Goal: Task Accomplishment & Management: Use online tool/utility

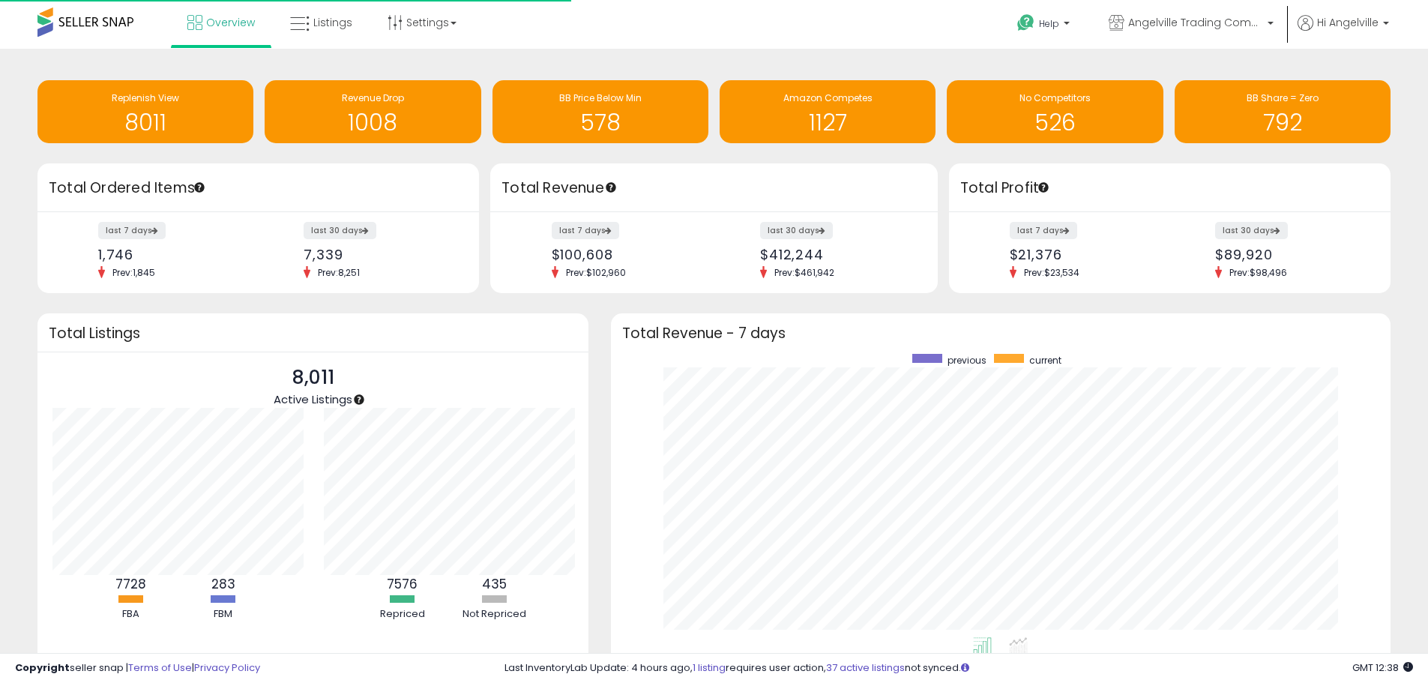
scroll to position [283, 750]
click at [323, 24] on span "Listings" at bounding box center [332, 22] width 39 height 15
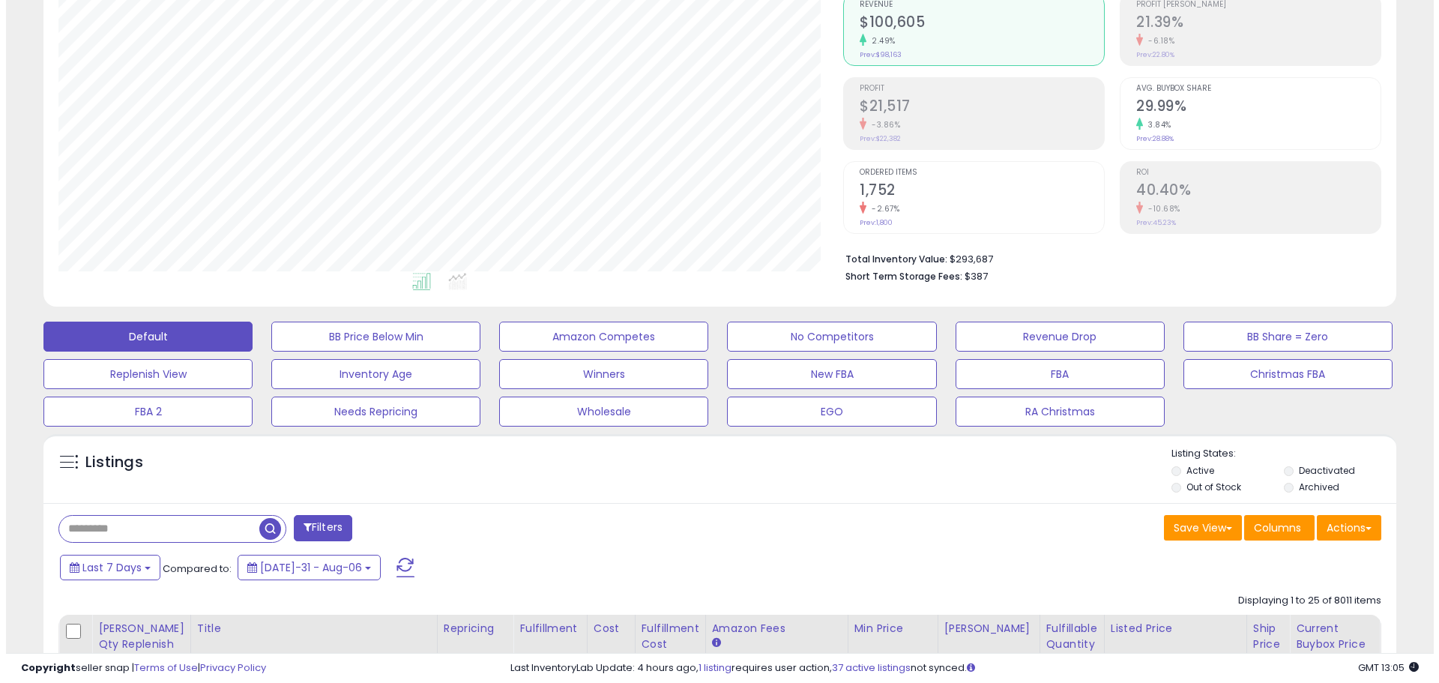
scroll to position [375, 0]
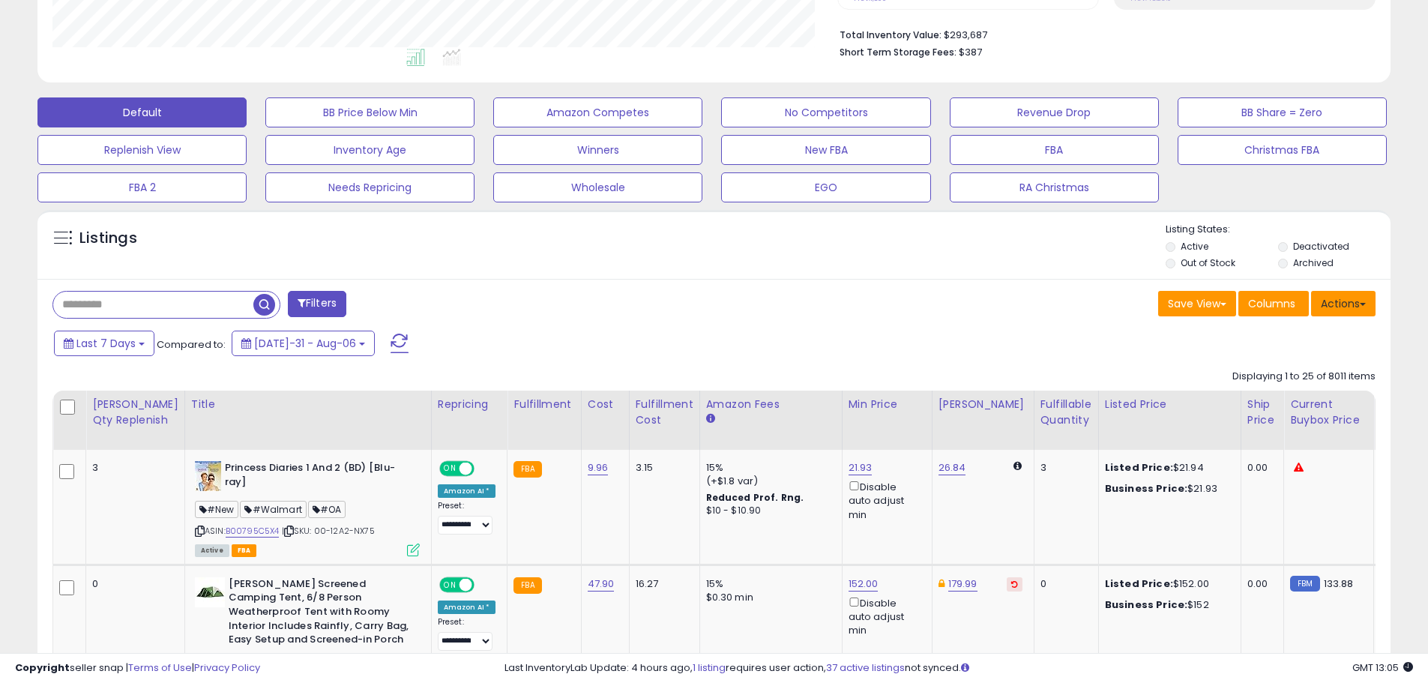
click at [1351, 307] on button "Actions" at bounding box center [1343, 303] width 64 height 25
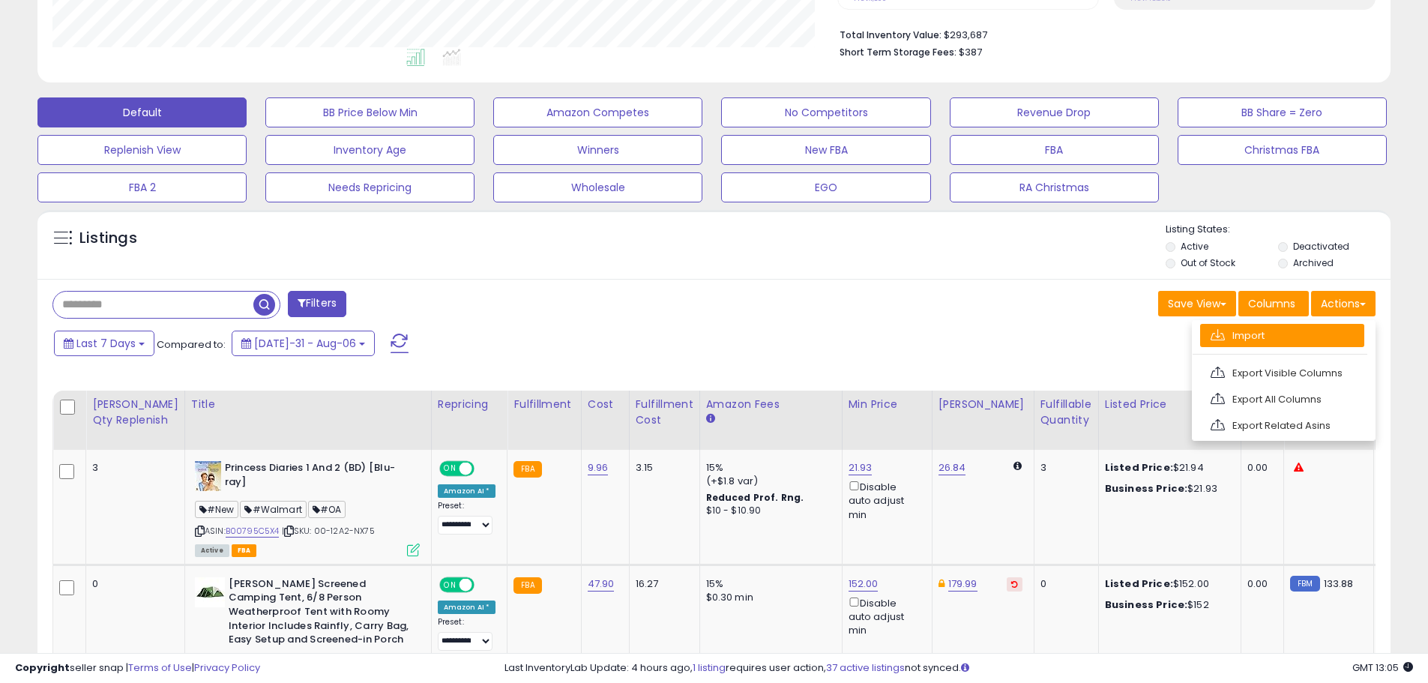
click at [1262, 330] on link "Import" at bounding box center [1282, 335] width 164 height 23
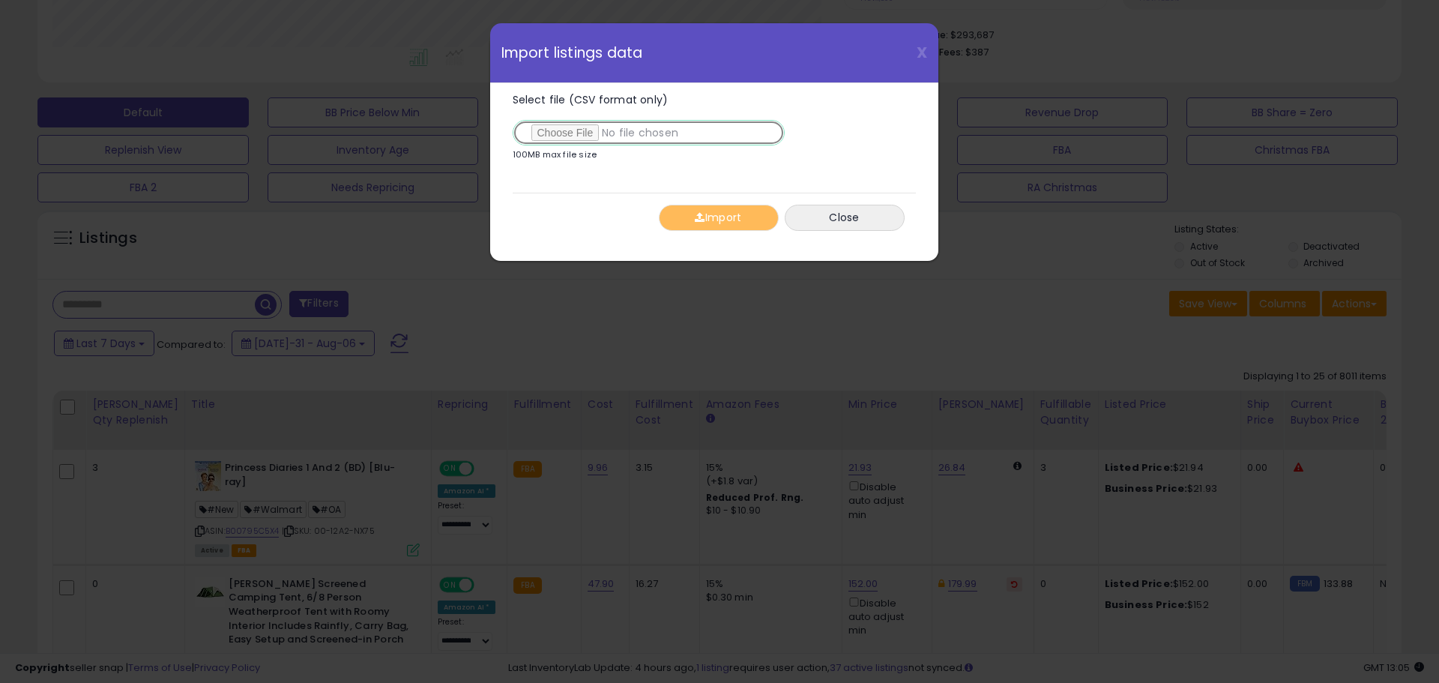
click at [541, 141] on input "Select file (CSV format only)" at bounding box center [649, 132] width 272 height 25
type input "**********"
click at [713, 215] on button "Import" at bounding box center [719, 218] width 120 height 26
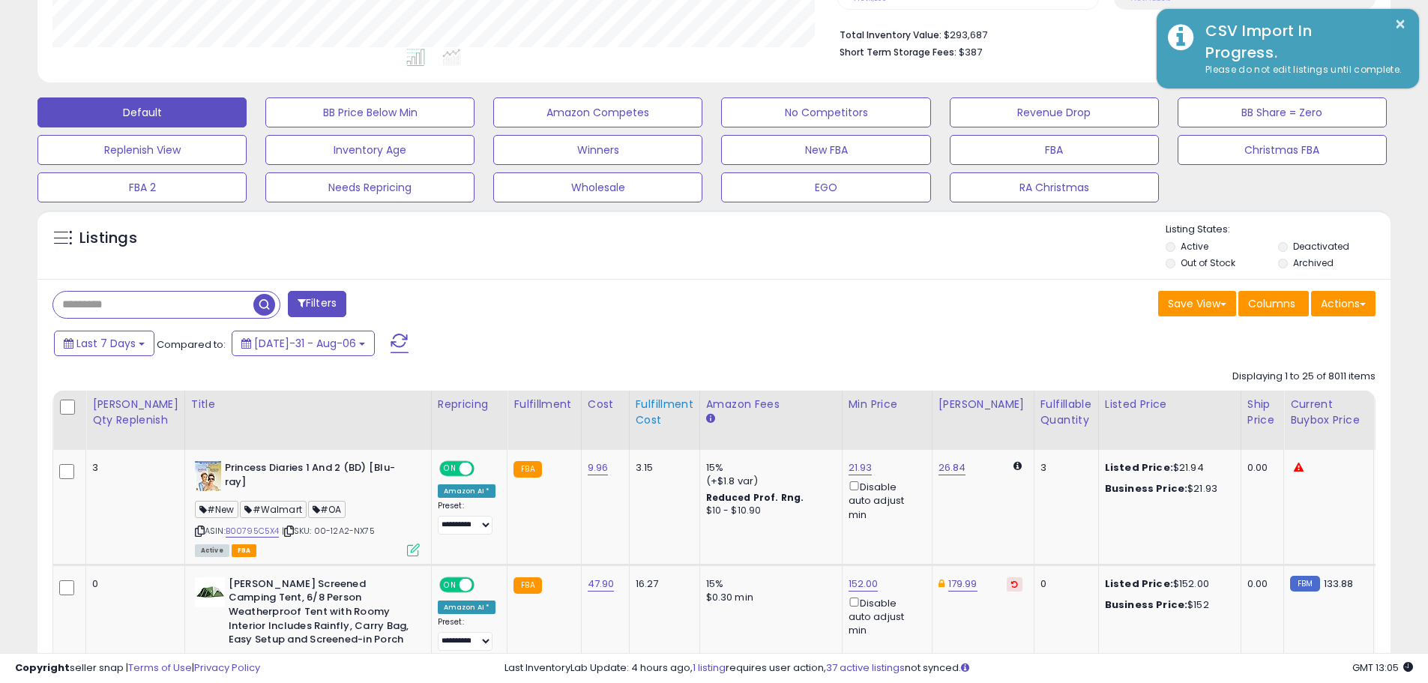
scroll to position [749159, 748681]
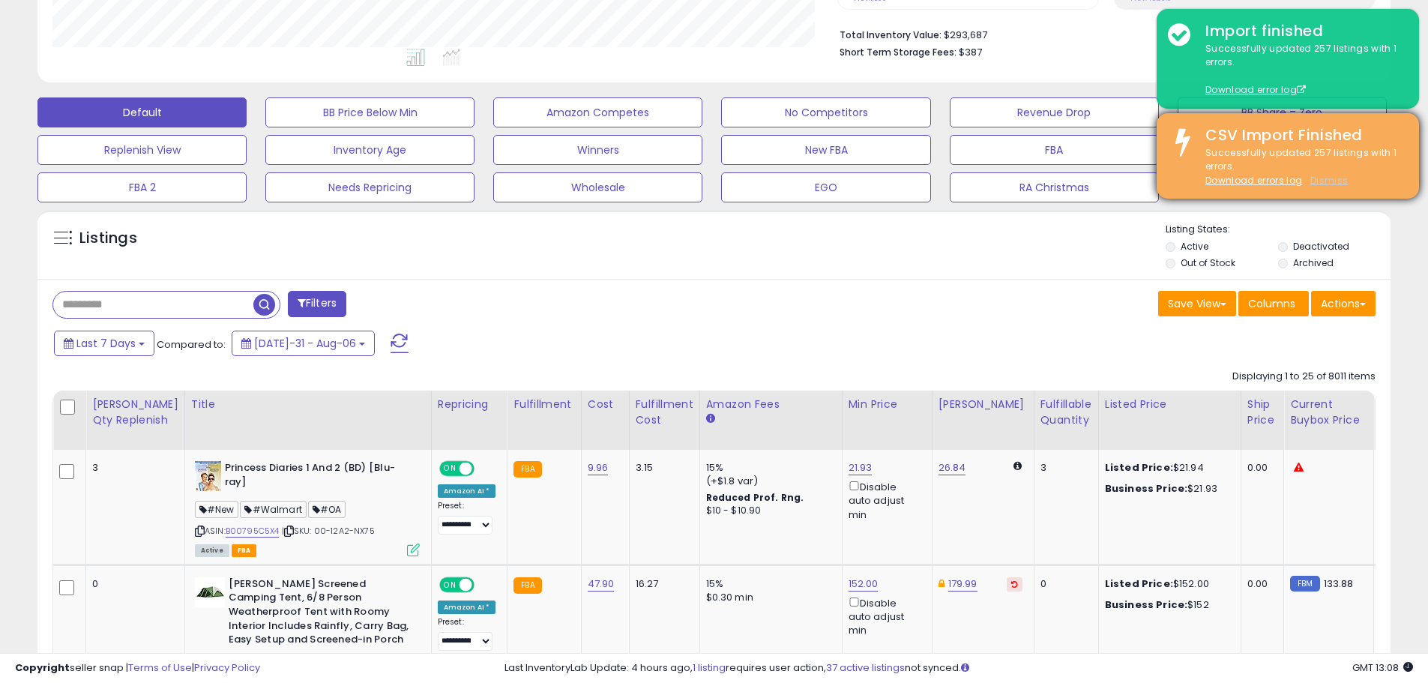
click at [1328, 179] on u "Dismiss" at bounding box center [1328, 180] width 37 height 13
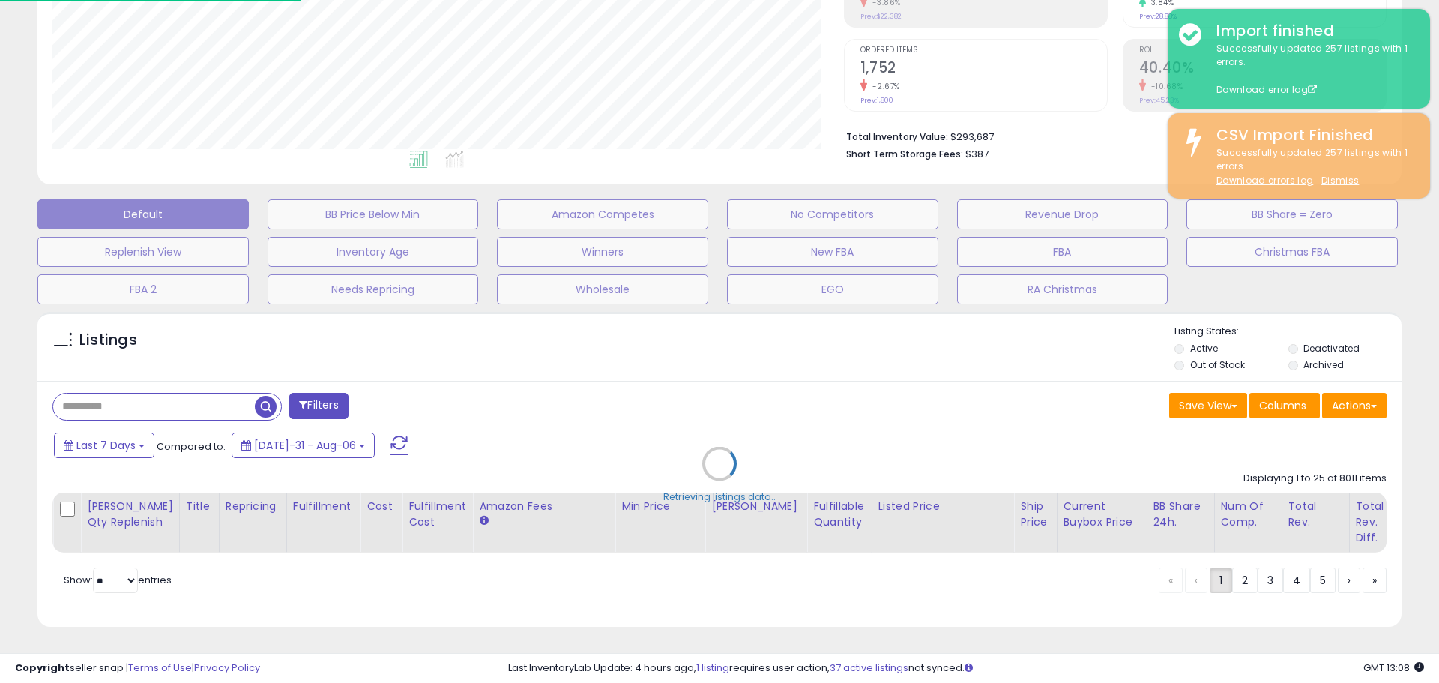
scroll to position [307, 791]
